Goal: Navigation & Orientation: Find specific page/section

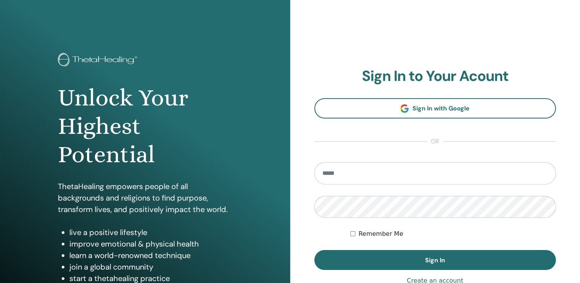
click at [334, 172] on input "email" at bounding box center [435, 173] width 242 height 22
type input "**********"
click at [314, 250] on button "Sign In" at bounding box center [435, 260] width 242 height 20
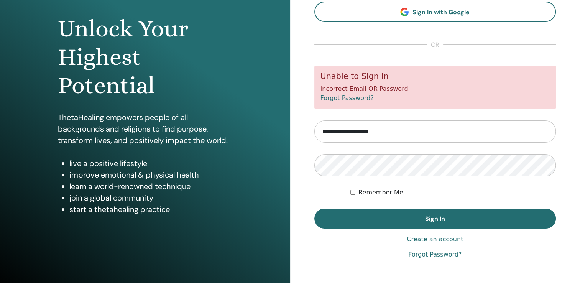
scroll to position [70, 0]
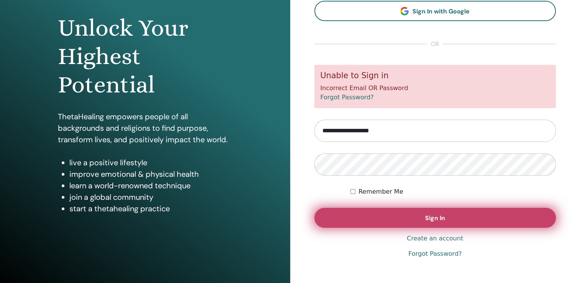
click at [431, 215] on span "Sign In" at bounding box center [435, 218] width 20 height 8
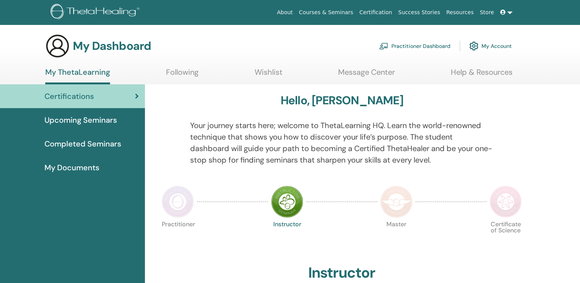
click at [116, 120] on span "Upcoming Seminars" at bounding box center [80, 119] width 72 height 11
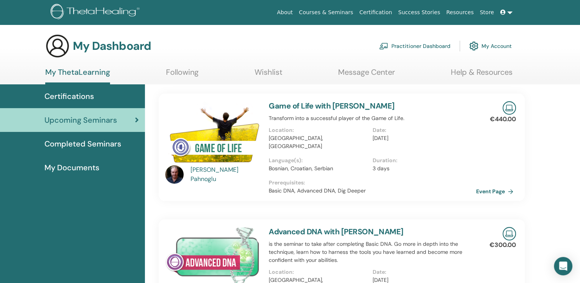
click at [95, 142] on span "Completed Seminars" at bounding box center [82, 143] width 77 height 11
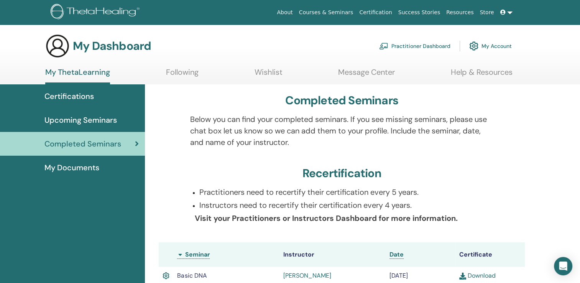
click at [98, 162] on span "My Documents" at bounding box center [71, 167] width 55 height 11
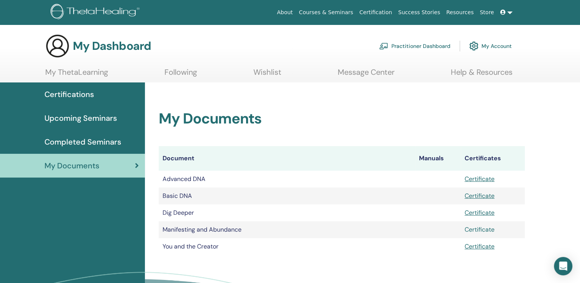
click at [483, 228] on link "Certificate" at bounding box center [479, 229] width 30 height 8
click at [464, 225] on link "Certificate" at bounding box center [479, 229] width 30 height 8
click at [72, 142] on span "Completed Seminars" at bounding box center [82, 141] width 77 height 11
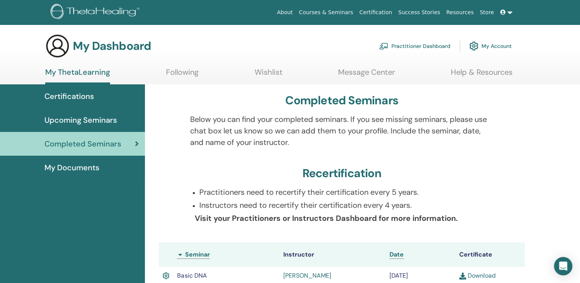
click at [89, 163] on span "My Documents" at bounding box center [71, 167] width 55 height 11
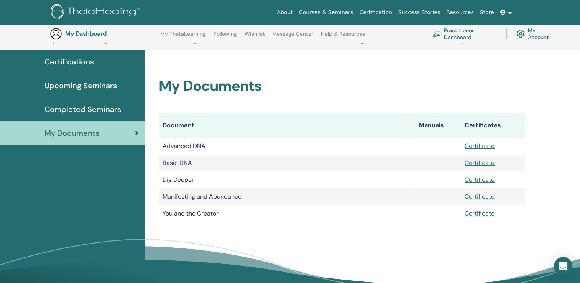
scroll to position [76, 0]
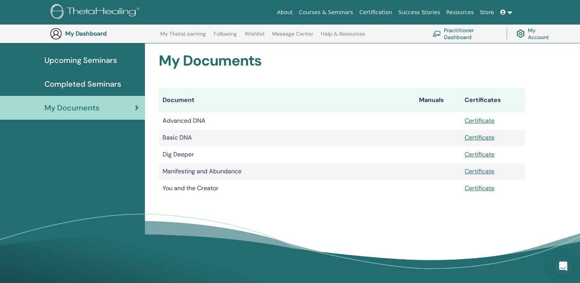
click at [61, 85] on span "Completed Seminars" at bounding box center [82, 83] width 77 height 11
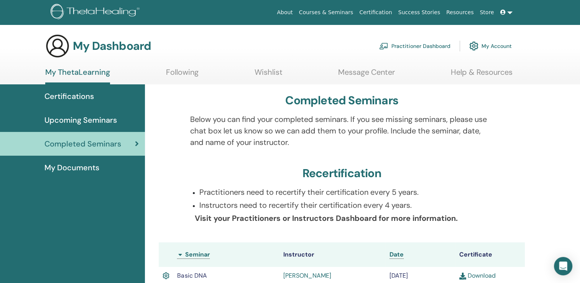
click at [121, 120] on div "Upcoming Seminars" at bounding box center [72, 119] width 133 height 11
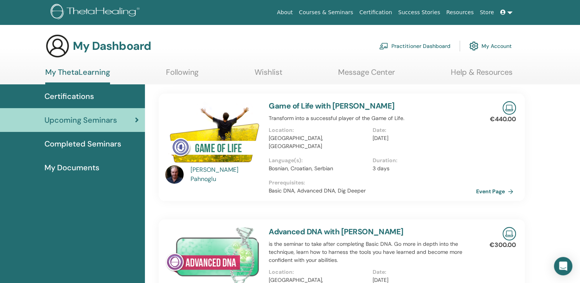
click at [265, 74] on link "Wishlist" at bounding box center [268, 74] width 28 height 15
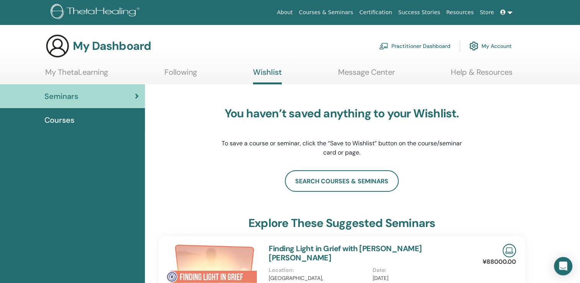
click at [511, 9] on link at bounding box center [506, 12] width 18 height 14
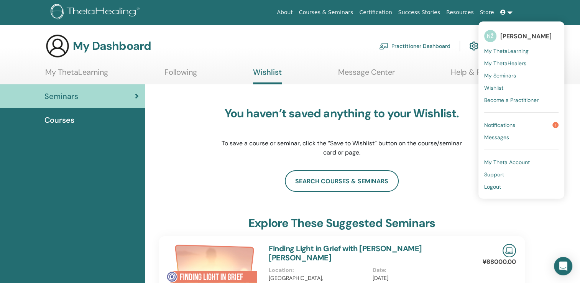
click at [531, 125] on link "Notifications 1" at bounding box center [521, 125] width 74 height 12
